Goal: Task Accomplishment & Management: Use online tool/utility

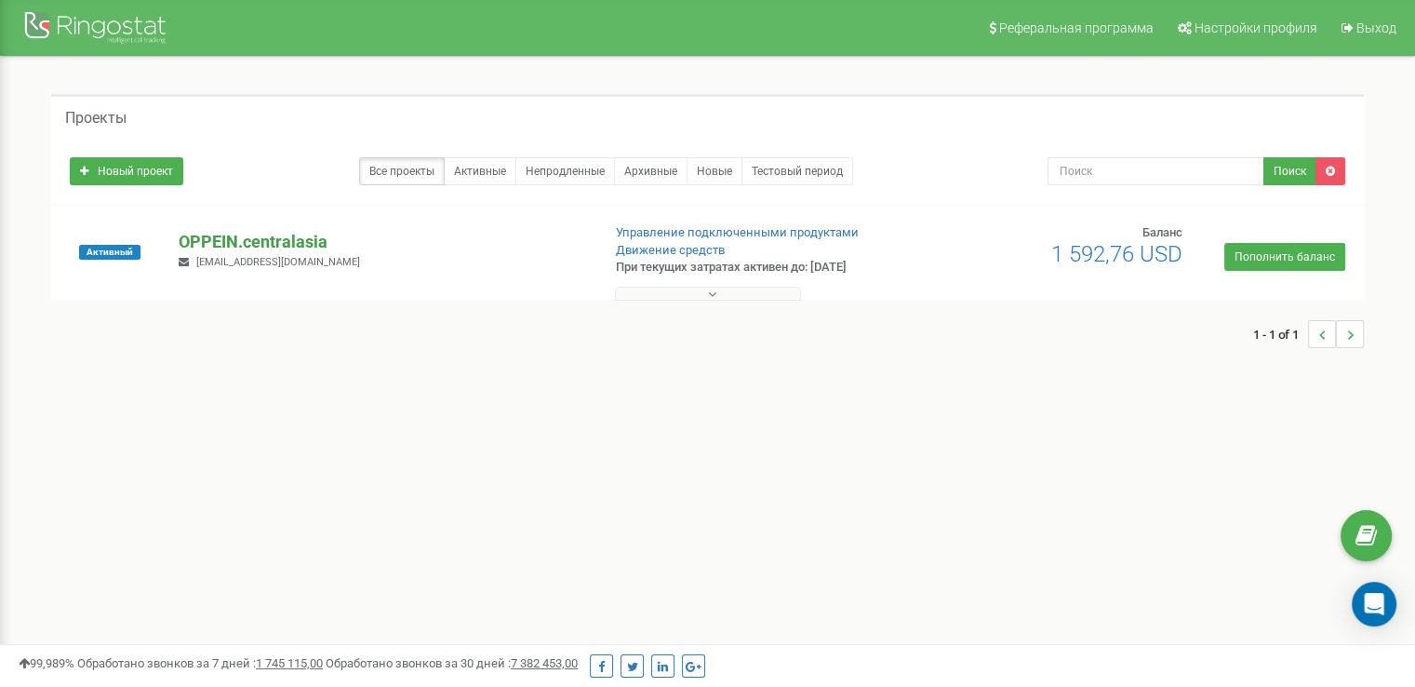
click at [273, 245] on p "OPPEIN.centralasia" at bounding box center [382, 242] width 407 height 24
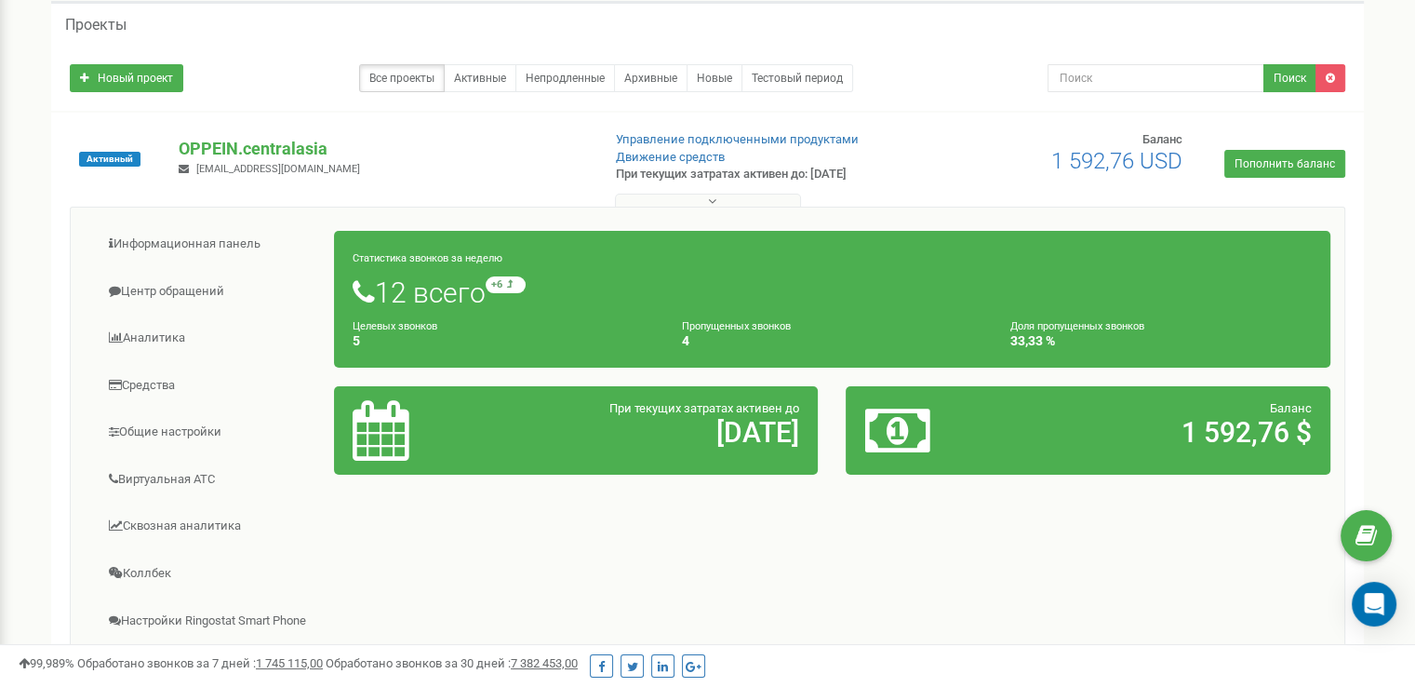
scroll to position [186, 0]
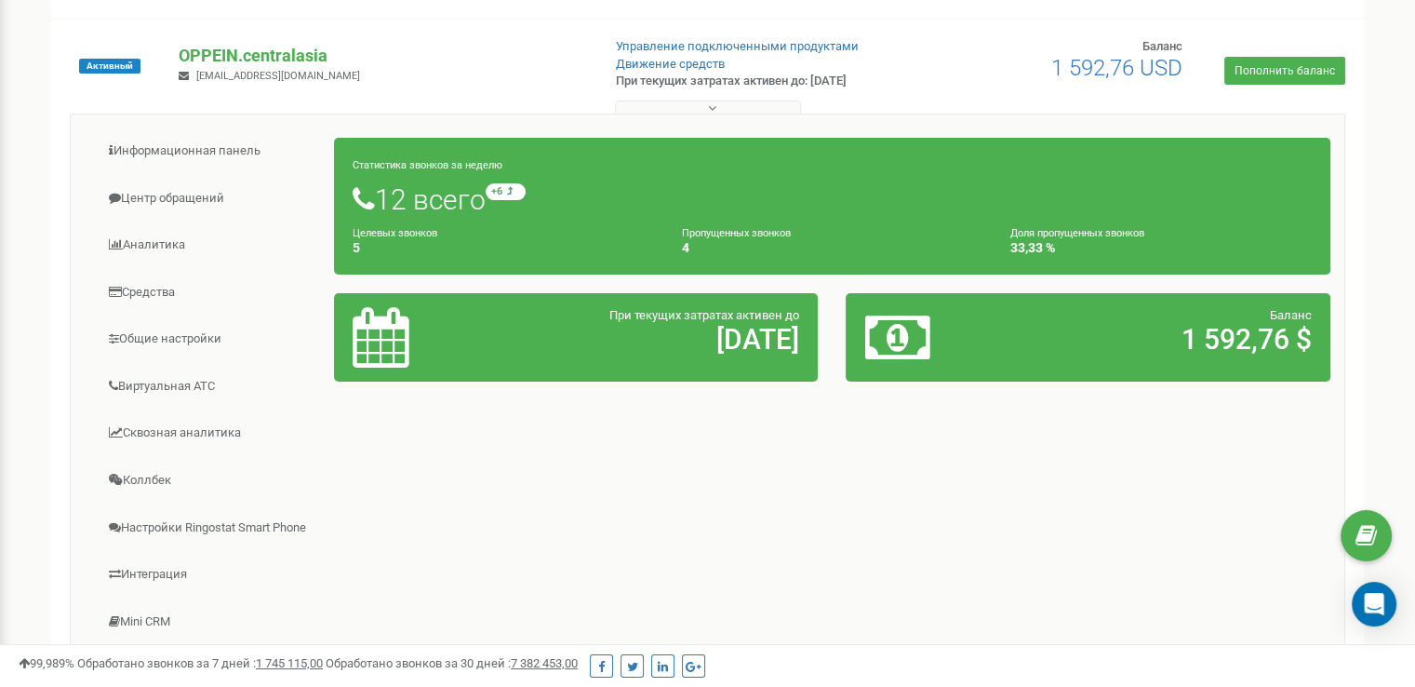
click at [736, 232] on small "Пропущенных звонков" at bounding box center [736, 233] width 109 height 12
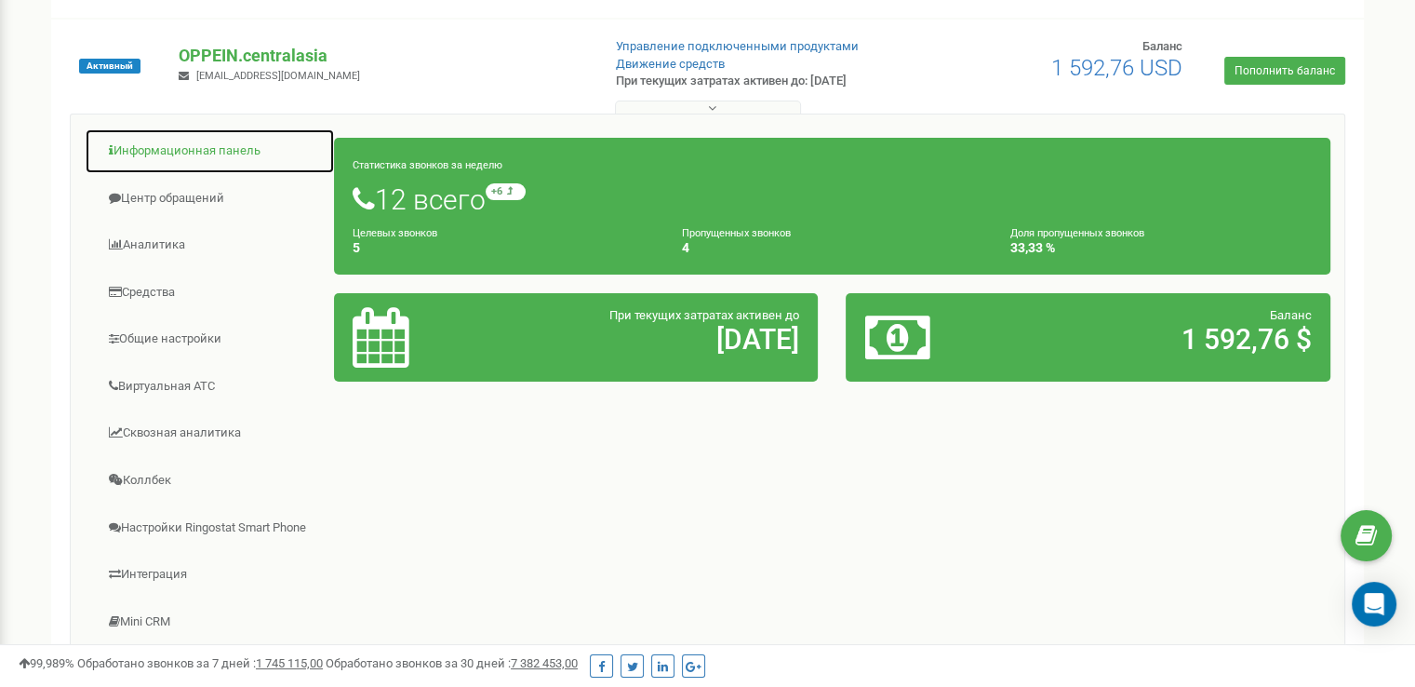
click at [180, 152] on link "Информационная панель" at bounding box center [210, 151] width 250 height 46
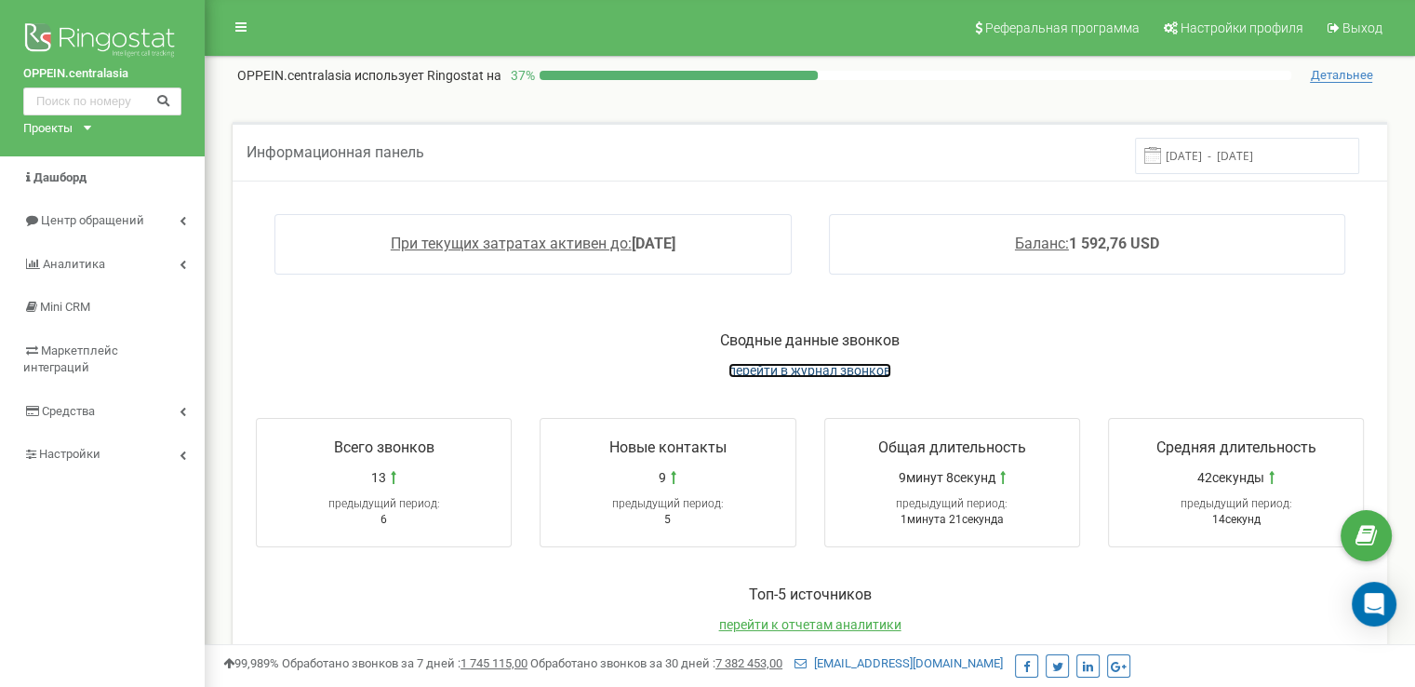
click at [807, 368] on span "перейти в журнал звонков" at bounding box center [809, 370] width 163 height 15
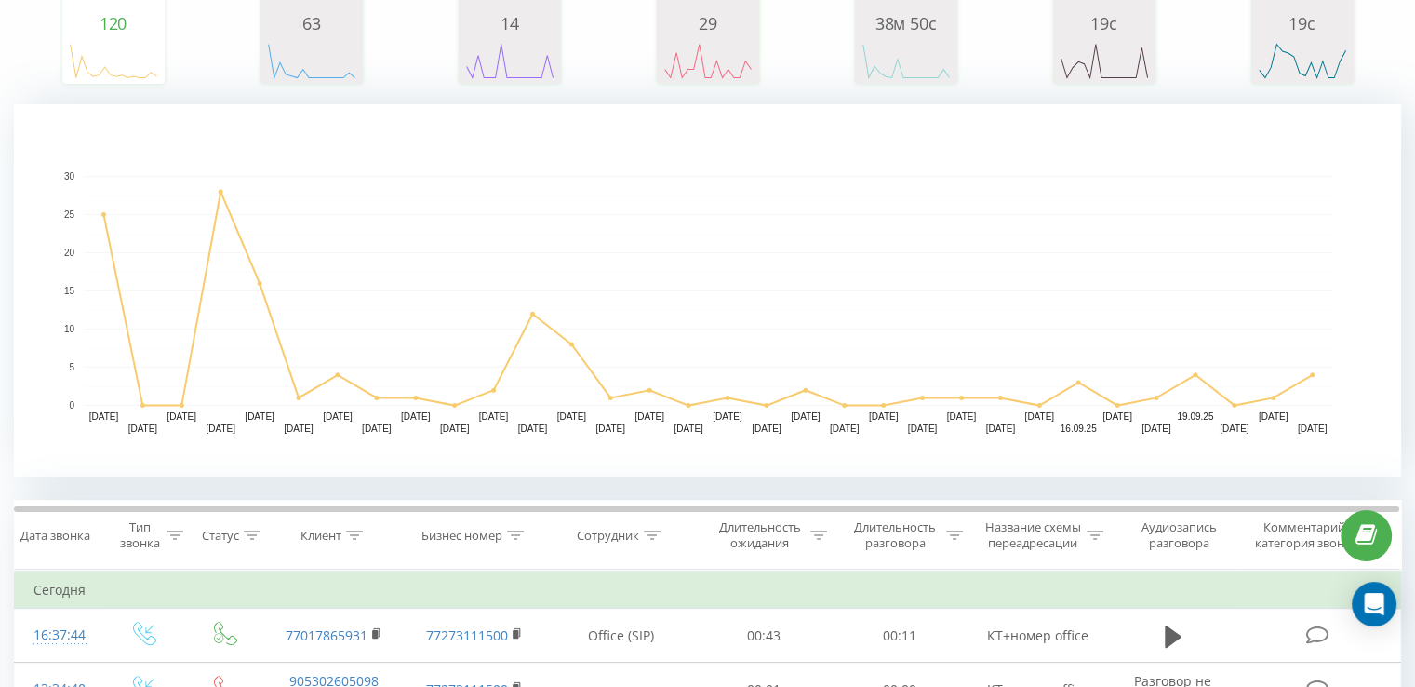
scroll to position [452, 0]
